Goal: Communication & Community: Answer question/provide support

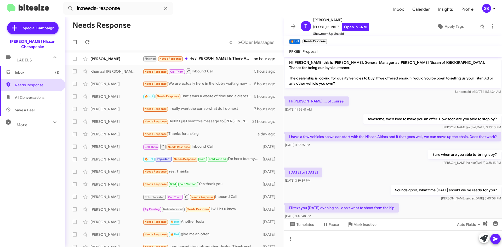
scroll to position [137, 0]
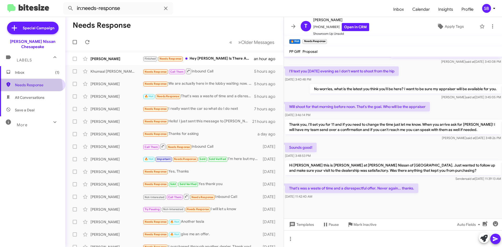
click at [23, 83] on span "Needs Response" at bounding box center [32, 85] width 65 height 13
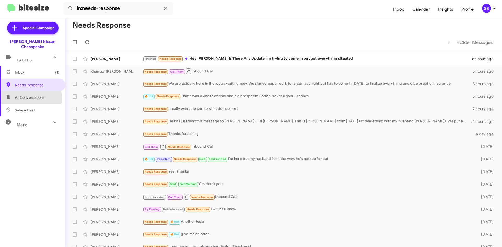
click at [26, 95] on span "All Conversations" at bounding box center [30, 97] width 30 height 5
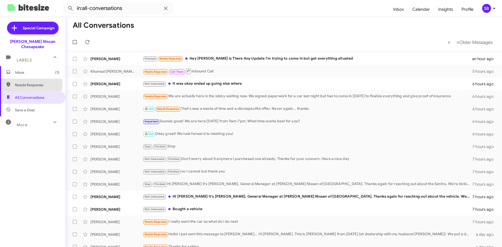
click at [17, 79] on span "Needs Response" at bounding box center [32, 85] width 65 height 13
type input "in:needs-response"
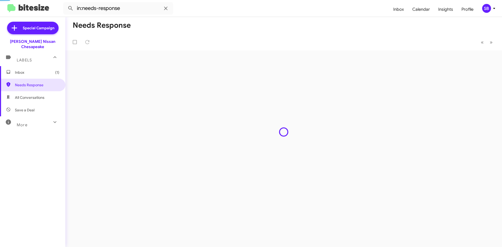
click at [23, 70] on span "Inbox (1)" at bounding box center [37, 72] width 44 height 5
